Goal: Find specific page/section: Find specific page/section

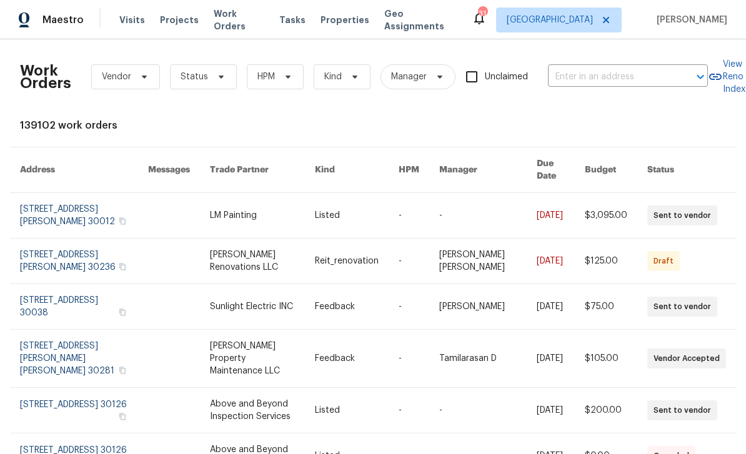
click at [580, 82] on input "text" at bounding box center [610, 76] width 125 height 19
type input "89 paces"
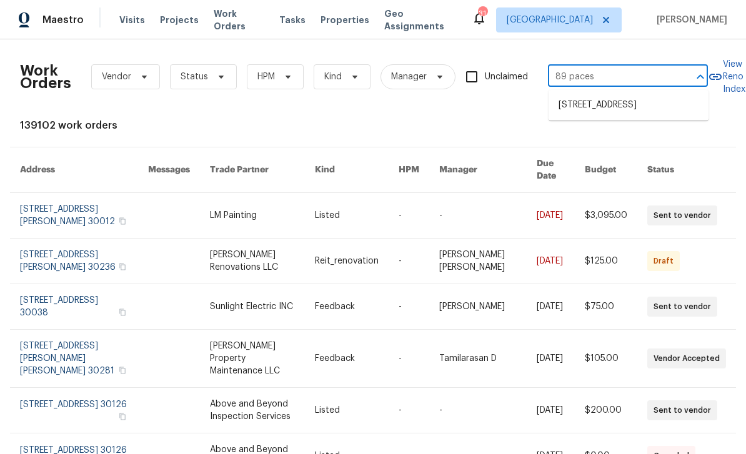
click at [641, 116] on li "89 Paces Lakes Pt, Dallas, GA 30157" at bounding box center [628, 105] width 160 height 21
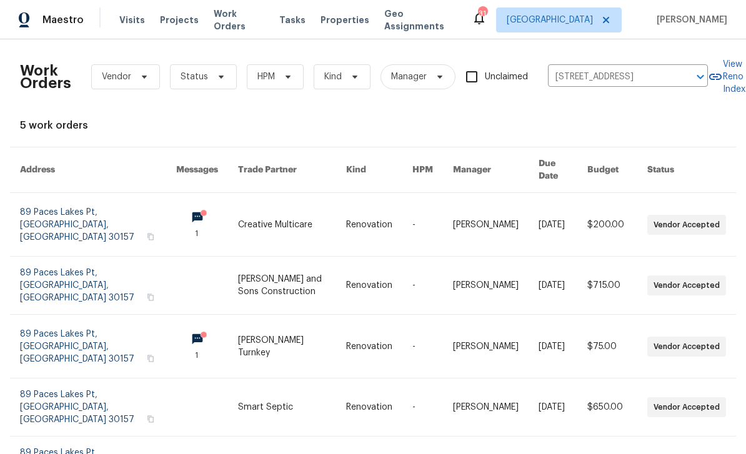
scroll to position [33, 0]
click at [101, 315] on link at bounding box center [98, 346] width 156 height 63
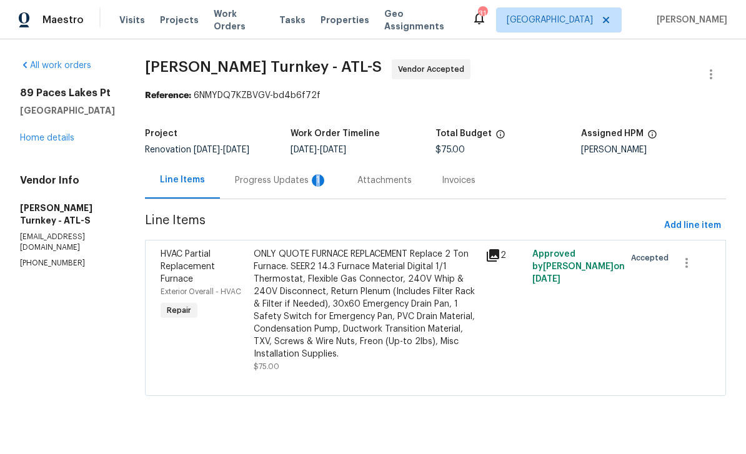
click at [242, 22] on span "Work Orders" at bounding box center [239, 19] width 51 height 25
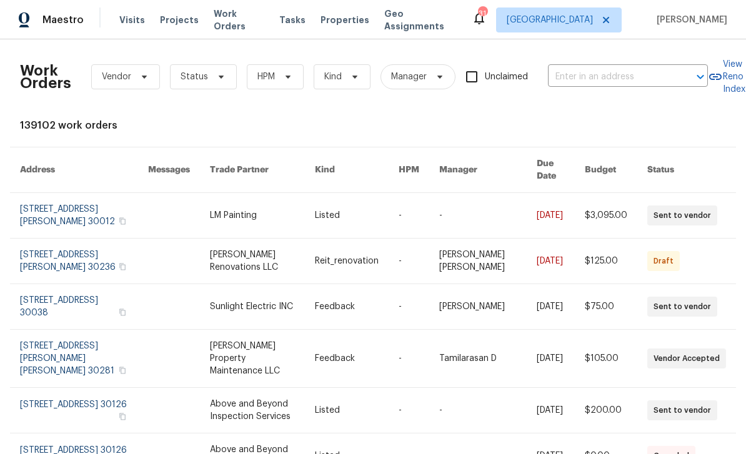
click at [589, 77] on input "text" at bounding box center [610, 76] width 125 height 19
type input "1734"
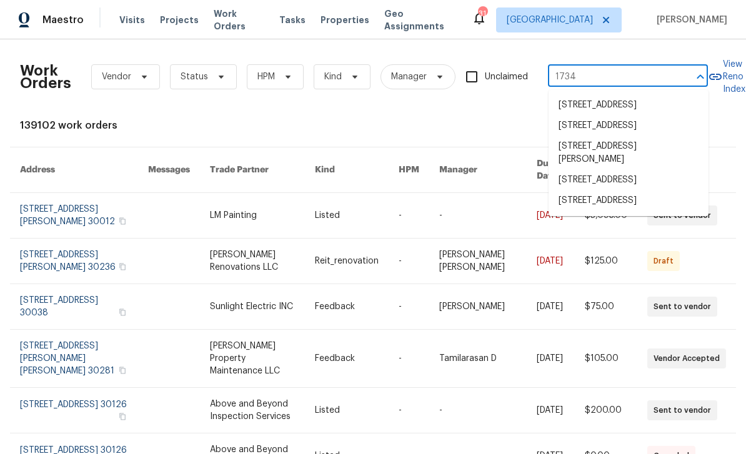
click at [604, 136] on li "1734 Brookside Lay Cir, Norcross, GA 30093" at bounding box center [628, 126] width 160 height 21
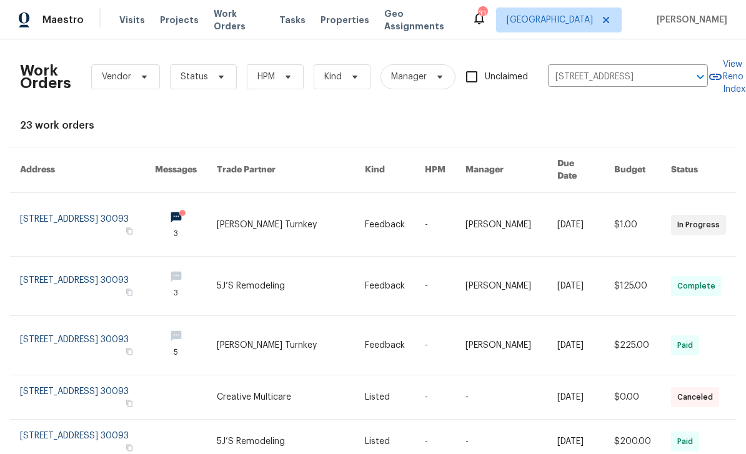
click at [118, 207] on link at bounding box center [87, 224] width 135 height 63
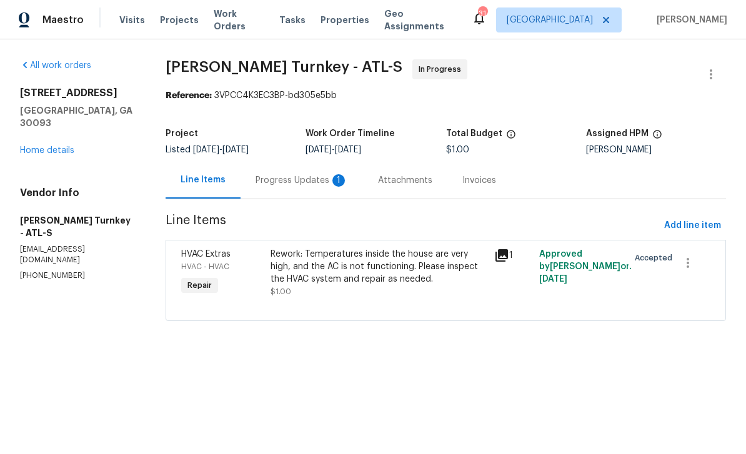
click at [341, 184] on div "1" at bounding box center [338, 180] width 12 height 12
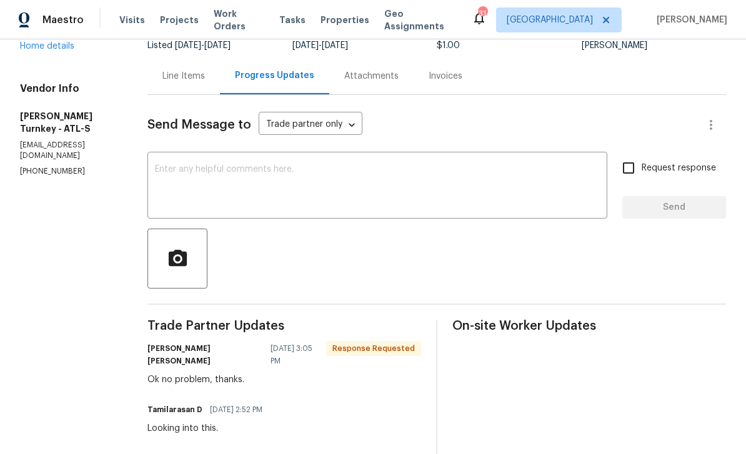
scroll to position [103, 0]
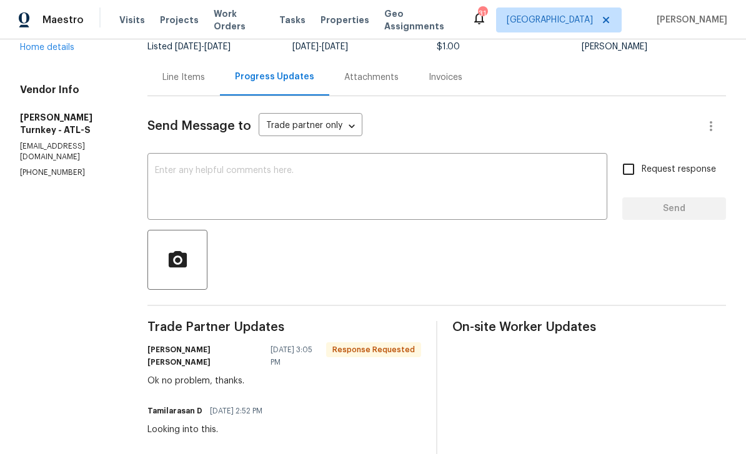
click at [68, 52] on link "Home details" at bounding box center [47, 47] width 54 height 9
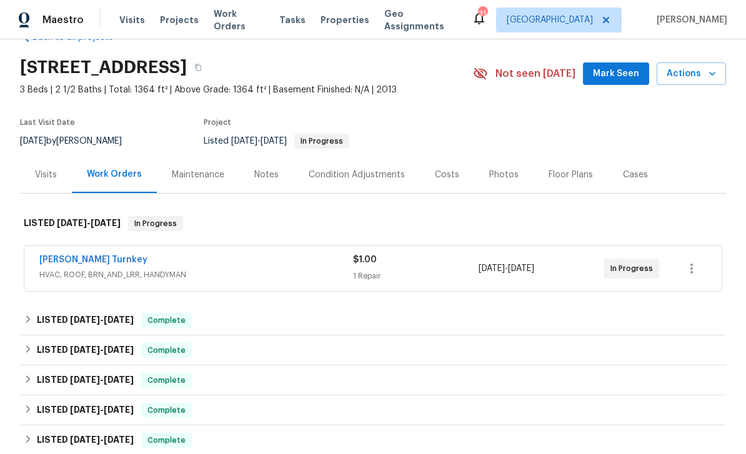
scroll to position [42, 0]
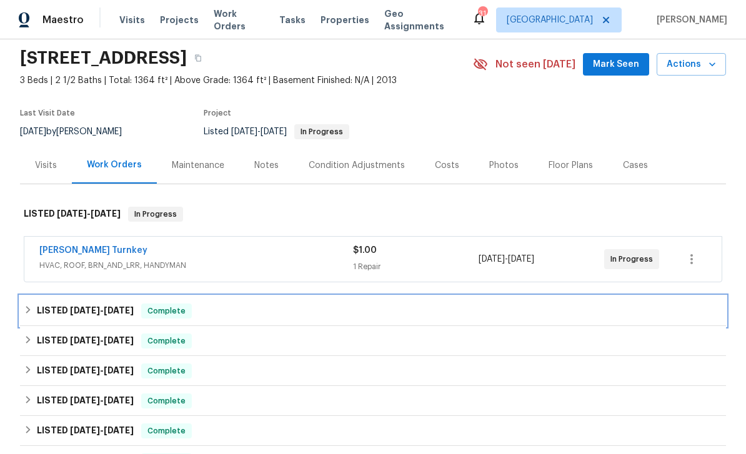
click at [115, 310] on span "8/6/25" at bounding box center [119, 310] width 30 height 9
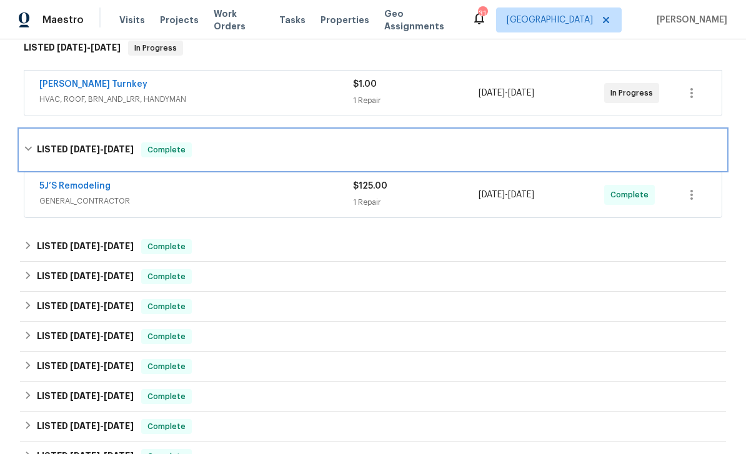
scroll to position [209, 0]
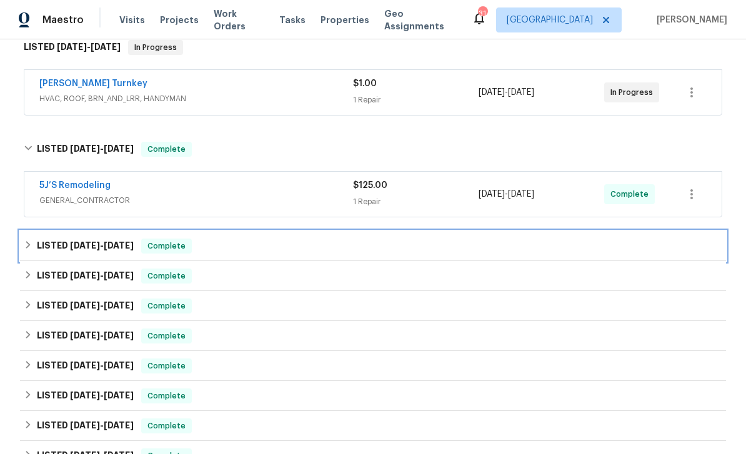
click at [127, 250] on h6 "LISTED 7/28/25 - 8/1/25" at bounding box center [85, 246] width 97 height 15
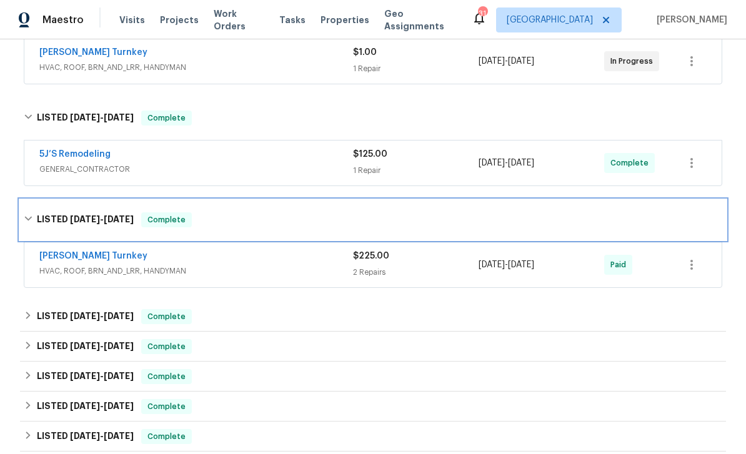
scroll to position [242, 0]
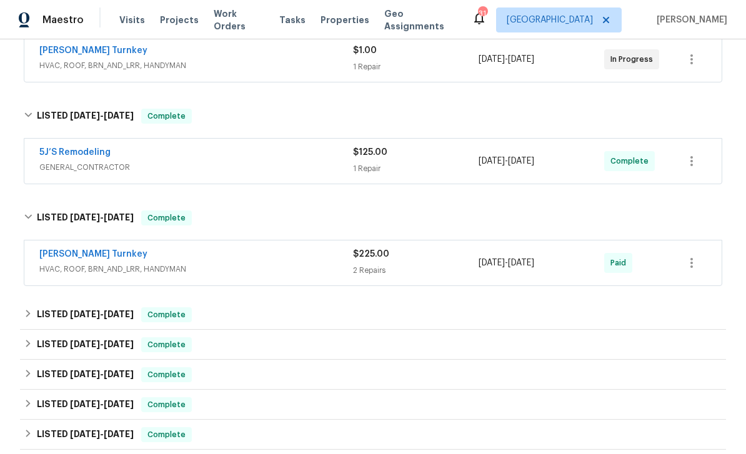
click at [85, 252] on link "Davis Turnkey" at bounding box center [93, 254] width 108 height 9
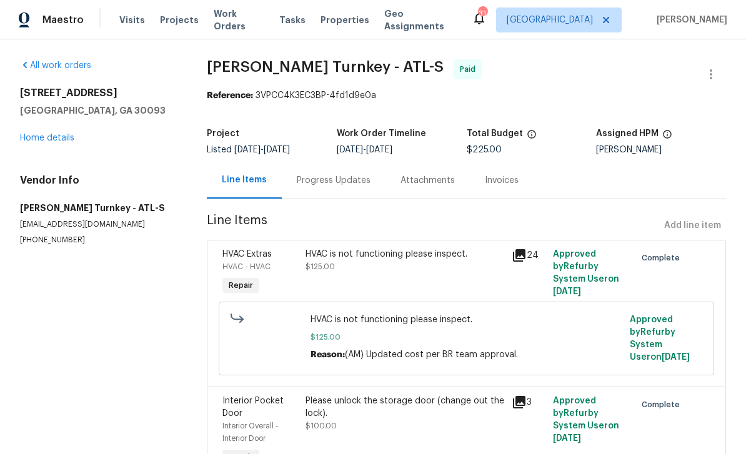
click at [355, 184] on div "Progress Updates" at bounding box center [334, 180] width 74 height 12
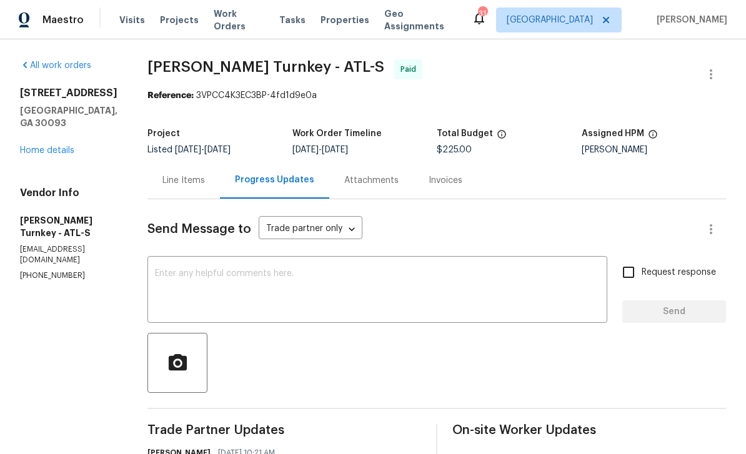
click at [54, 155] on link "Home details" at bounding box center [47, 150] width 54 height 9
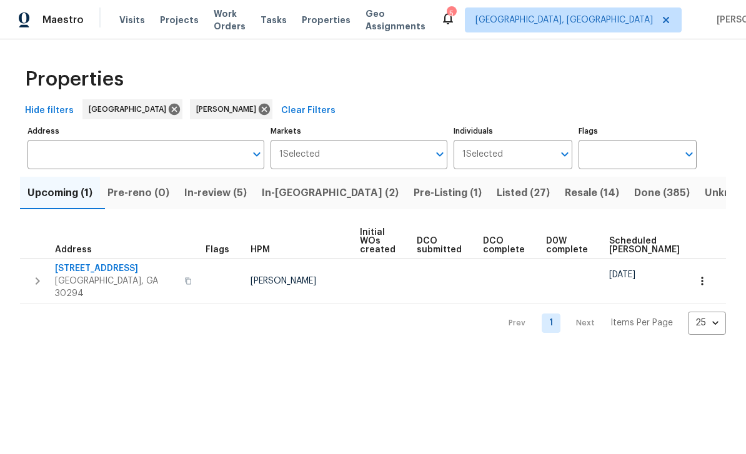
click at [131, 272] on span "[STREET_ADDRESS]" at bounding box center [116, 268] width 122 height 12
click at [328, 197] on span "In-[GEOGRAPHIC_DATA] (2)" at bounding box center [330, 192] width 137 height 17
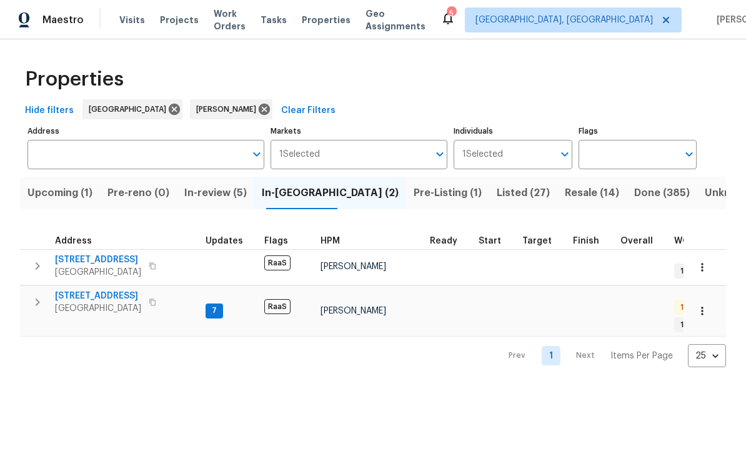
click at [242, 196] on span "In-review (5)" at bounding box center [215, 192] width 62 height 17
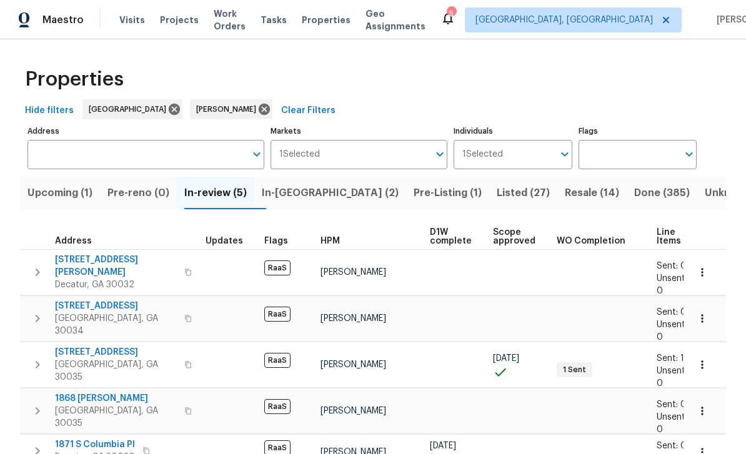
click at [104, 260] on span "[STREET_ADDRESS][PERSON_NAME]" at bounding box center [116, 266] width 122 height 25
